Goal: Transaction & Acquisition: Purchase product/service

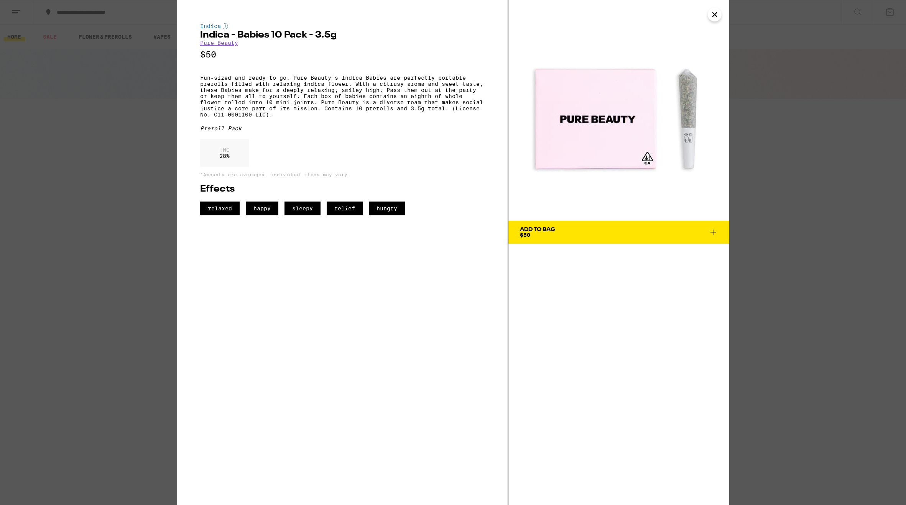
click at [211, 56] on p "$50" at bounding box center [342, 55] width 285 height 10
click at [271, 67] on div "Indica Indica - Babies 10 Pack - 3.5g Pure Beauty $50 Fun-sized and ready to go…" at bounding box center [342, 119] width 285 height 193
click at [376, 132] on div "Preroll Pack" at bounding box center [342, 128] width 285 height 6
drag, startPoint x: 402, startPoint y: 223, endPoint x: 188, endPoint y: 222, distance: 214.0
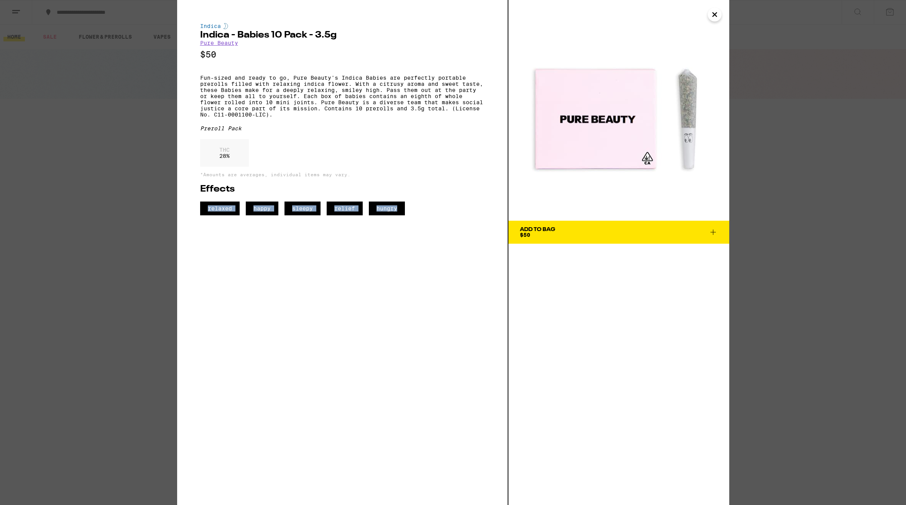
click at [188, 222] on div "Indica Indica - Babies 10 Pack - 3.5g Pure Beauty $50 Fun-sized and ready to go…" at bounding box center [342, 252] width 331 height 505
click at [322, 171] on div "THC 28 %" at bounding box center [342, 154] width 285 height 31
click at [717, 15] on icon "Close" at bounding box center [714, 15] width 9 height 12
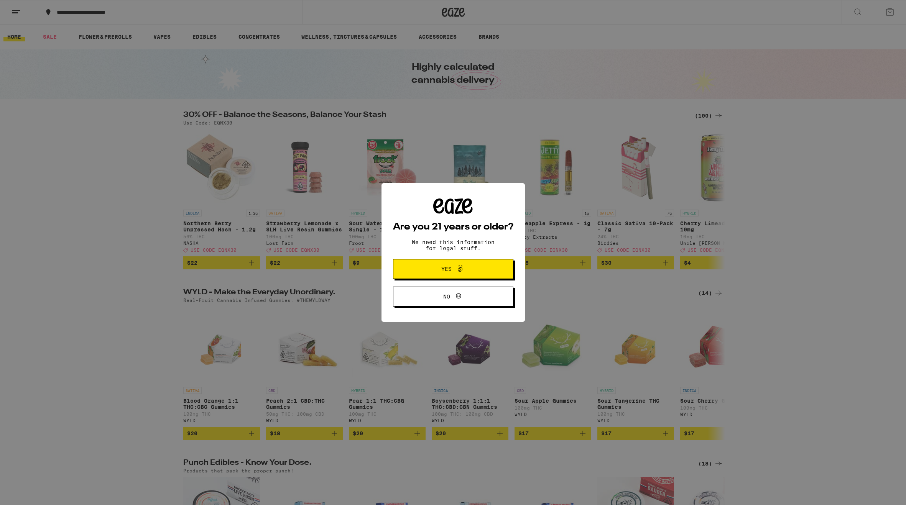
click at [76, 120] on div "Are you 21 years or older? We need this information for legal stuff. Yes No" at bounding box center [453, 252] width 906 height 505
